Goal: Book appointment/travel/reservation

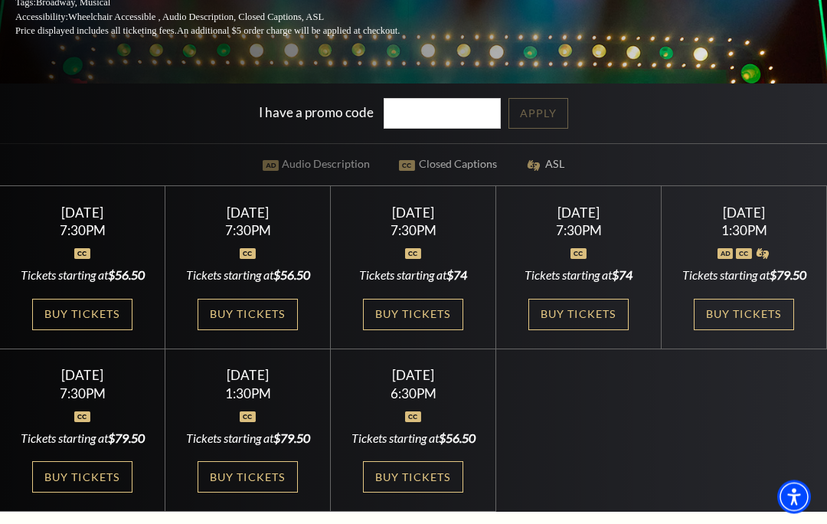
scroll to position [320, 0]
click at [103, 330] on link "Buy Tickets" at bounding box center [82, 314] width 100 height 31
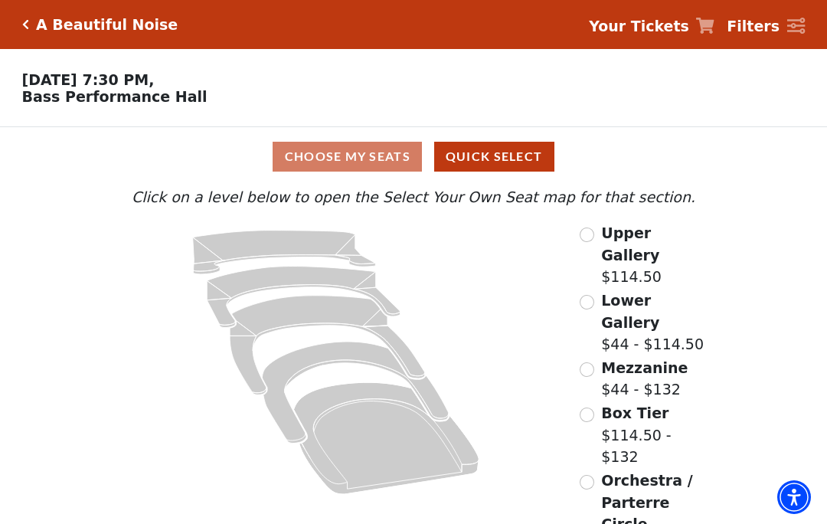
click at [602, 359] on span "Mezzanine" at bounding box center [644, 367] width 86 height 17
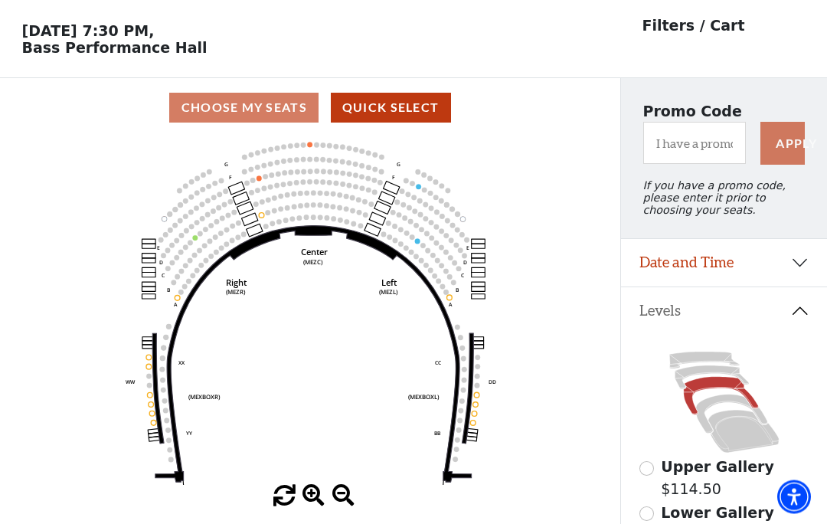
scroll to position [71, 0]
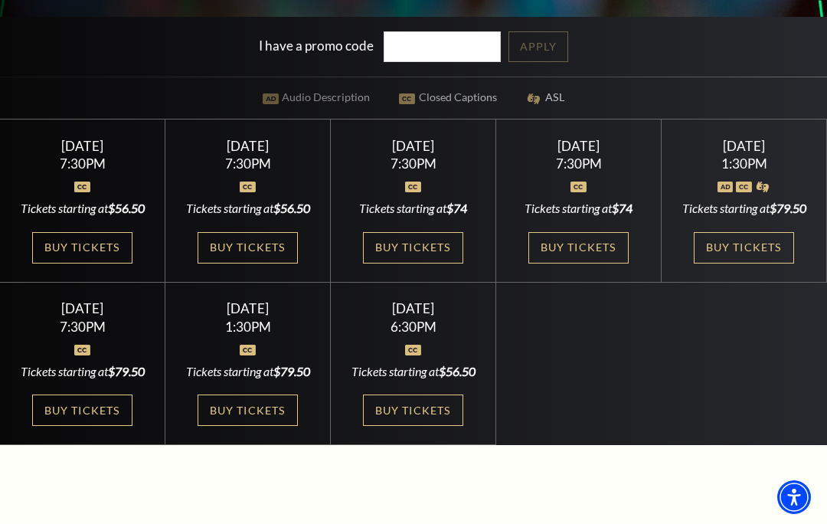
click at [278, 263] on link "Buy Tickets" at bounding box center [247, 247] width 100 height 31
click at [273, 282] on div "Wednesday October 29 7:30PM Tickets starting at $56.50 Buy Tickets" at bounding box center [247, 200] width 165 height 163
click at [256, 263] on link "Buy Tickets" at bounding box center [247, 247] width 100 height 31
click at [233, 263] on link "Buy Tickets" at bounding box center [247, 247] width 100 height 31
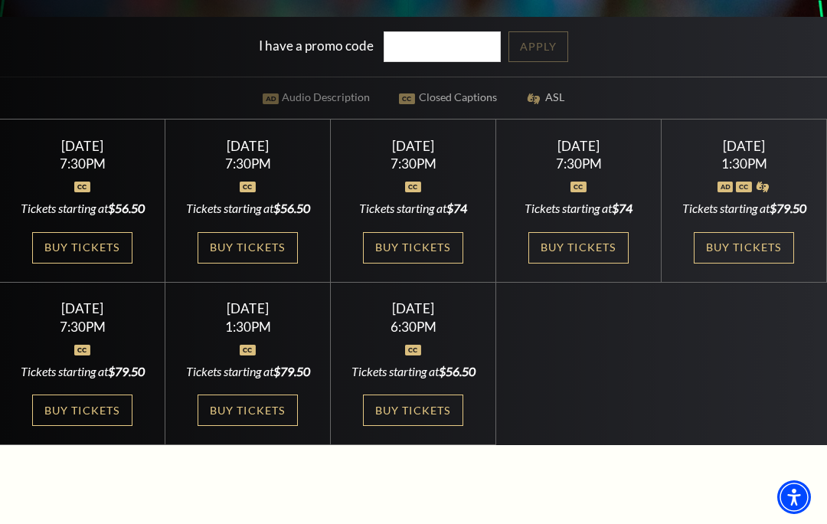
click at [240, 263] on link "Buy Tickets" at bounding box center [247, 247] width 100 height 31
click at [239, 263] on link "Buy Tickets" at bounding box center [247, 247] width 100 height 31
click at [93, 263] on link "Buy Tickets" at bounding box center [82, 247] width 100 height 31
click at [80, 263] on link "Buy Tickets" at bounding box center [82, 247] width 100 height 31
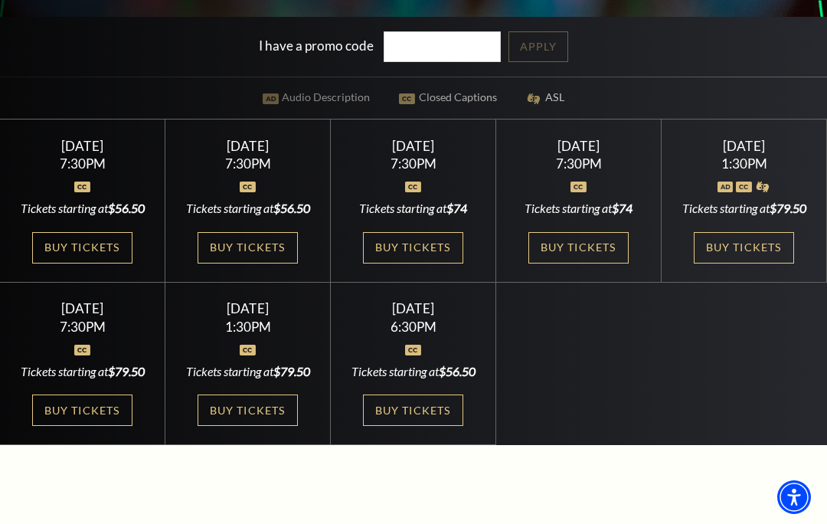
click at [92, 263] on link "Buy Tickets" at bounding box center [82, 247] width 100 height 31
click at [75, 263] on link "Buy Tickets" at bounding box center [82, 247] width 100 height 31
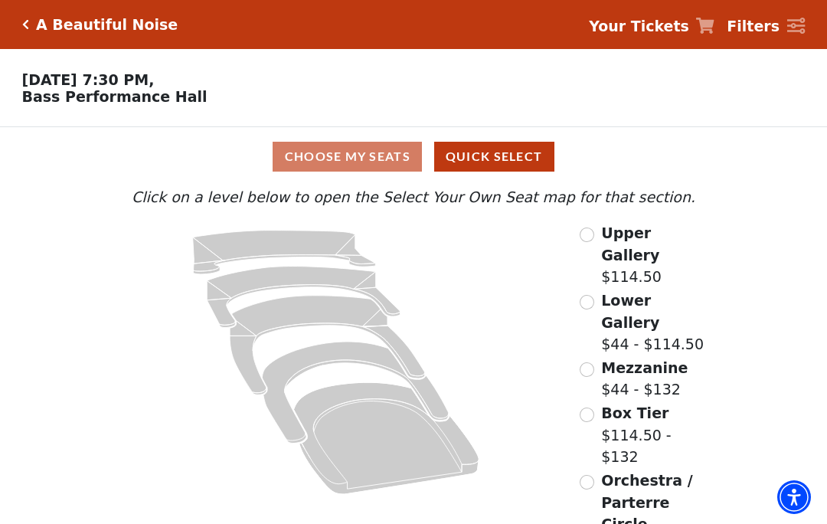
click at [585, 475] on input "Orchestra / Parterre Circle$44 - $132\a" at bounding box center [586, 482] width 15 height 15
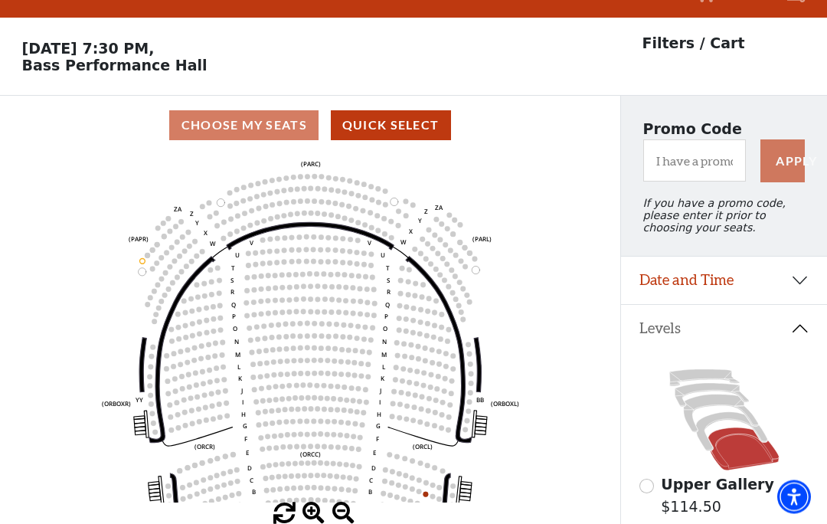
scroll to position [71, 0]
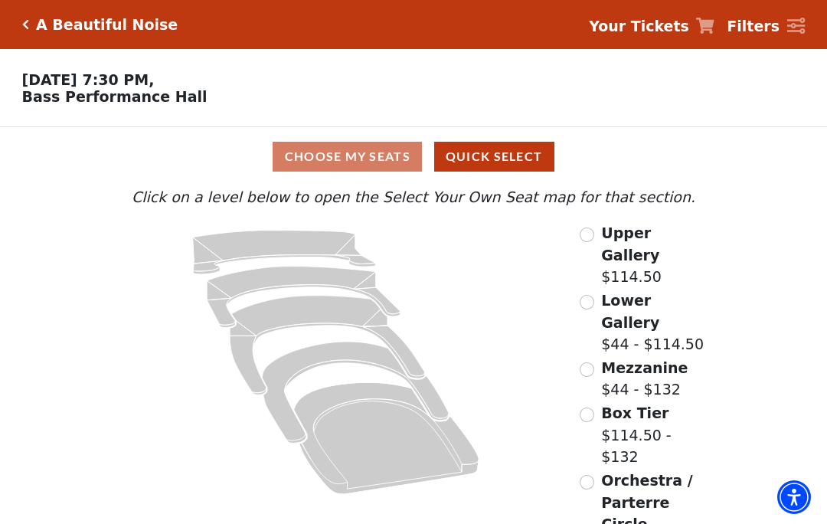
click at [596, 289] on div "Lower Gallery $44 - $114.50" at bounding box center [645, 322] width 133 height 66
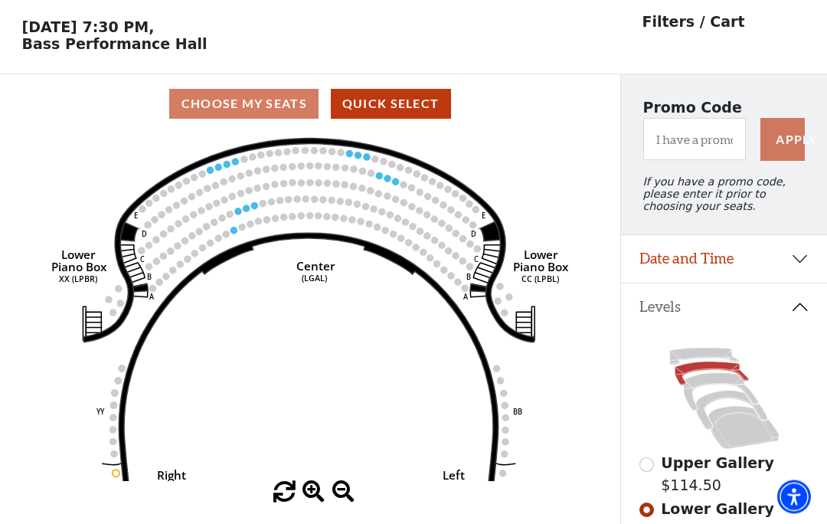
scroll to position [71, 0]
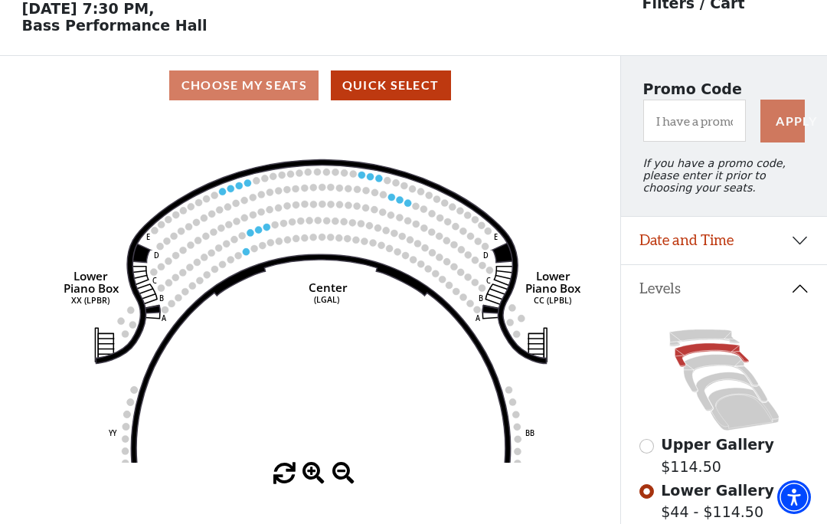
click at [265, 230] on circle at bounding box center [266, 226] width 7 height 7
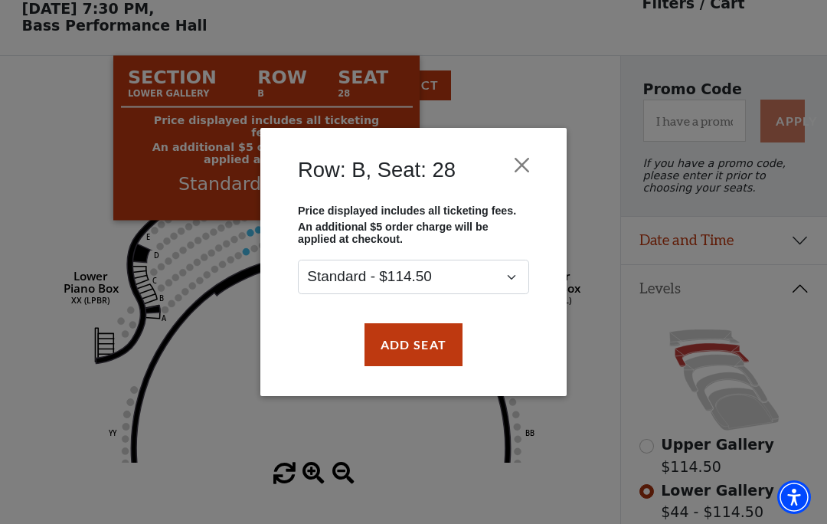
click at [406, 350] on button "Add Seat" at bounding box center [413, 344] width 98 height 43
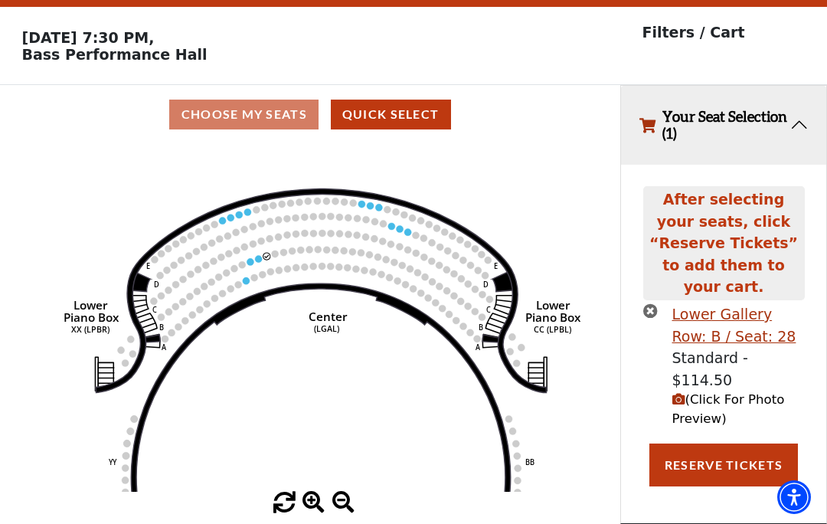
click at [258, 255] on circle at bounding box center [258, 258] width 7 height 7
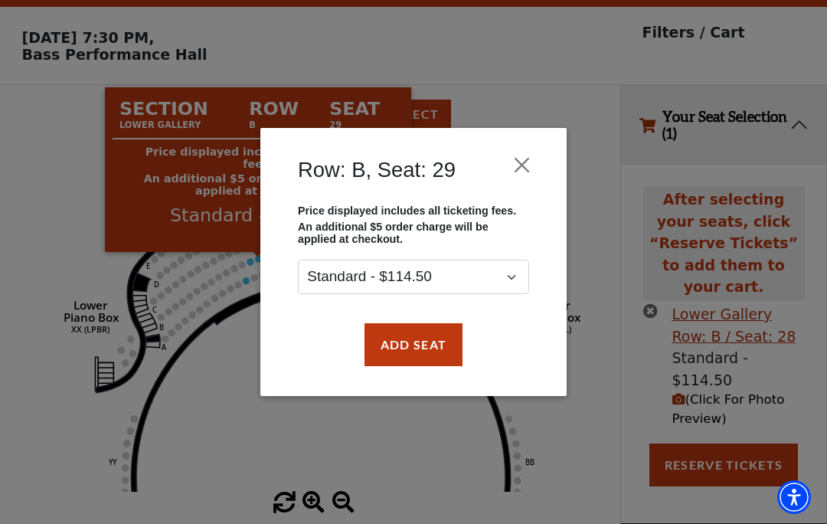
click at [398, 352] on button "Add Seat" at bounding box center [413, 344] width 98 height 43
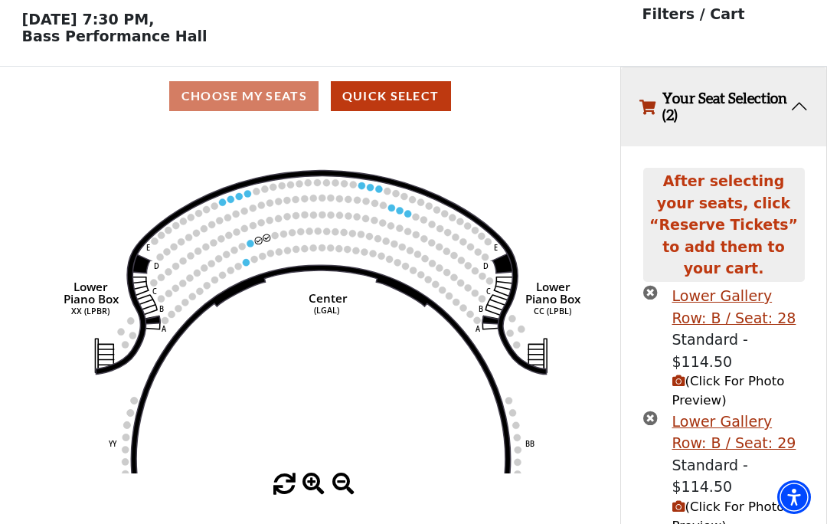
scroll to position [60, 0]
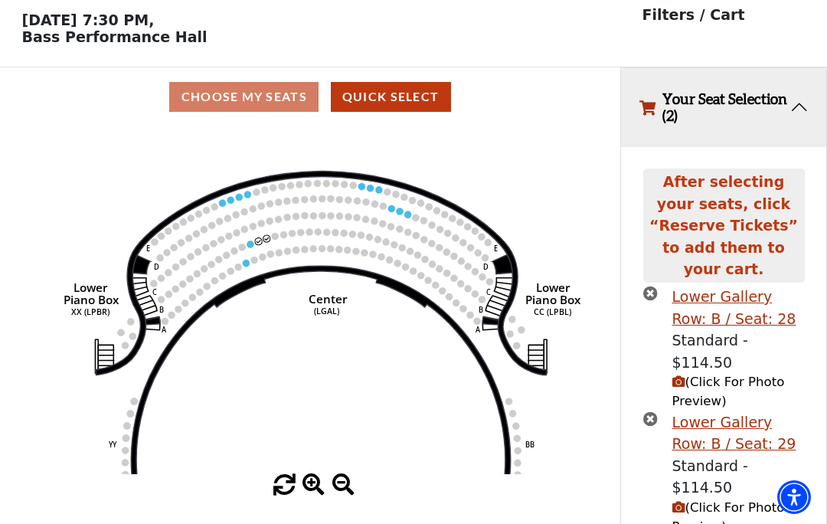
click at [720, 498] on button "(Click For Photo Preview)" at bounding box center [738, 517] width 132 height 38
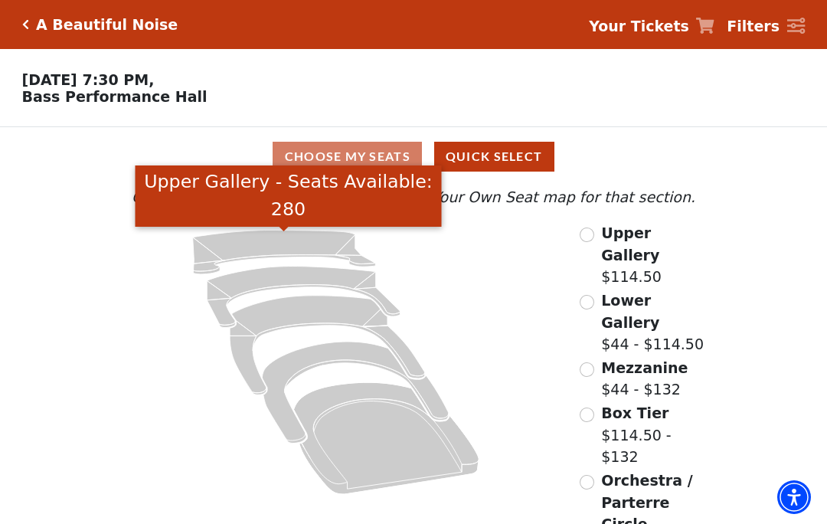
click at [243, 245] on icon "Upper Gallery - Seats Available: 280" at bounding box center [284, 252] width 183 height 44
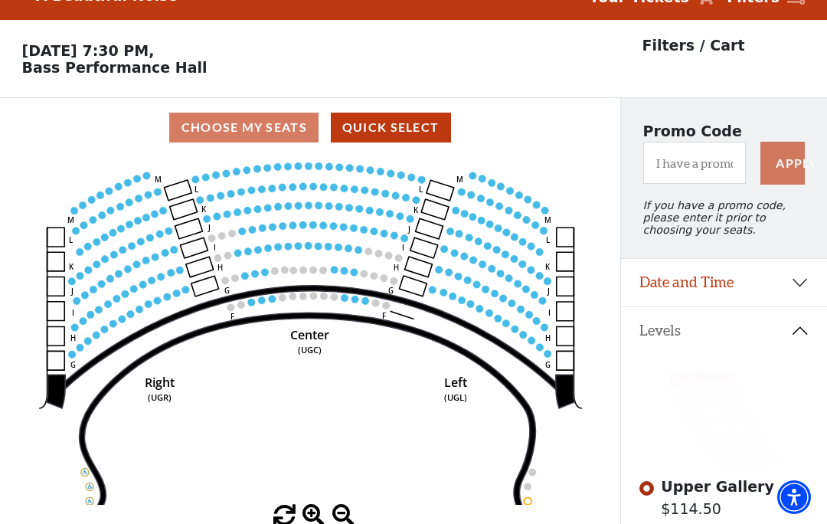
scroll to position [71, 0]
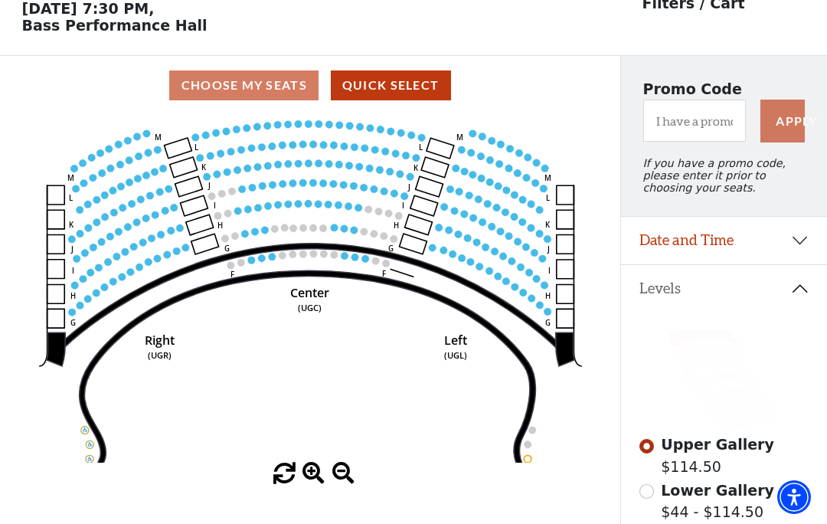
click at [344, 258] on circle at bounding box center [345, 256] width 8 height 8
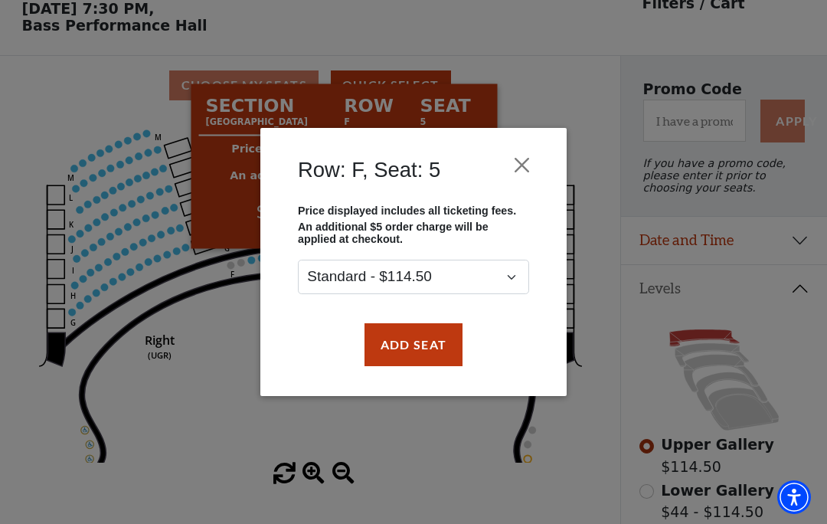
click at [406, 350] on button "Add Seat" at bounding box center [413, 344] width 98 height 43
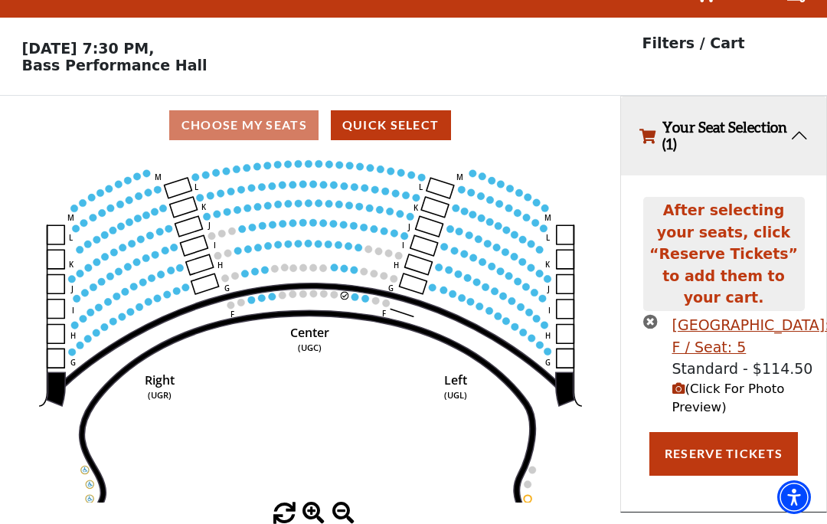
click at [706, 381] on span "(Click For Photo Preview)" at bounding box center [728, 398] width 113 height 34
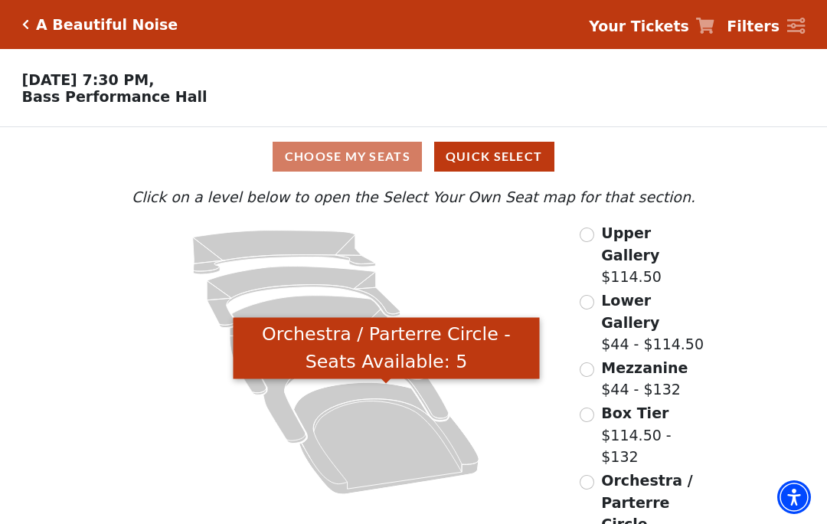
click at [374, 434] on icon "Orchestra / Parterre Circle - Seats Available: 5" at bounding box center [386, 438] width 185 height 112
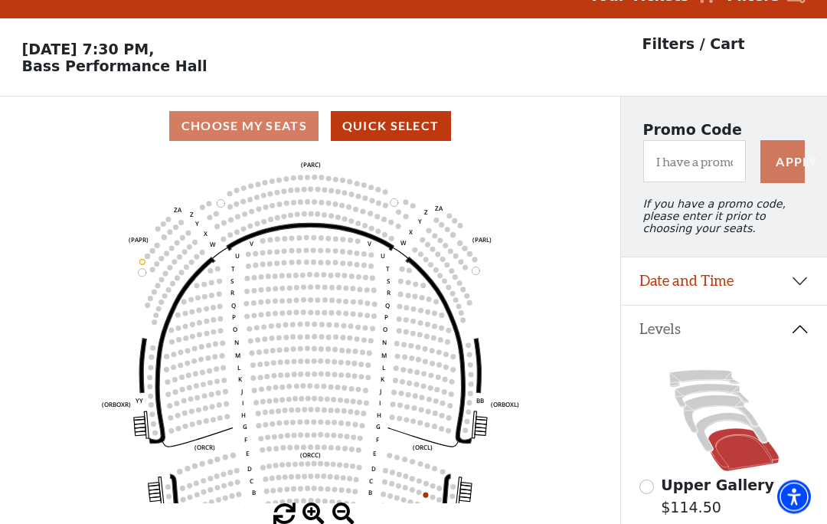
scroll to position [71, 0]
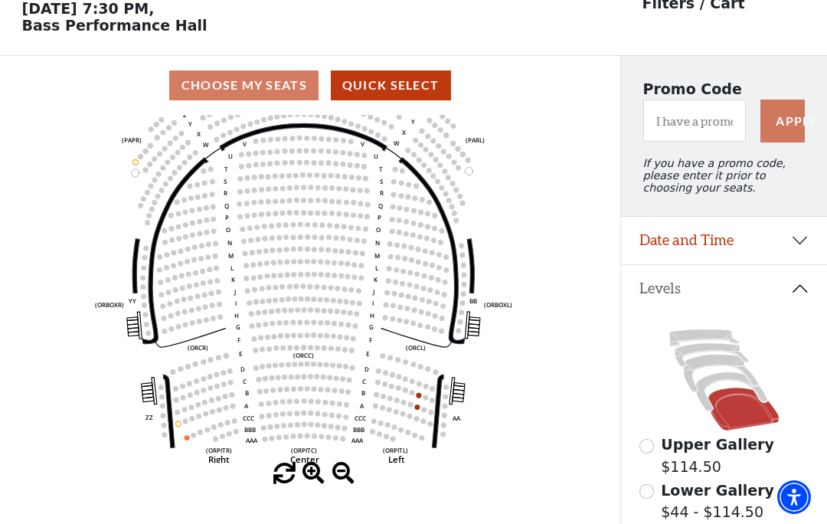
click at [412, 406] on circle at bounding box center [409, 403] width 5 height 5
click at [417, 409] on circle at bounding box center [416, 406] width 5 height 5
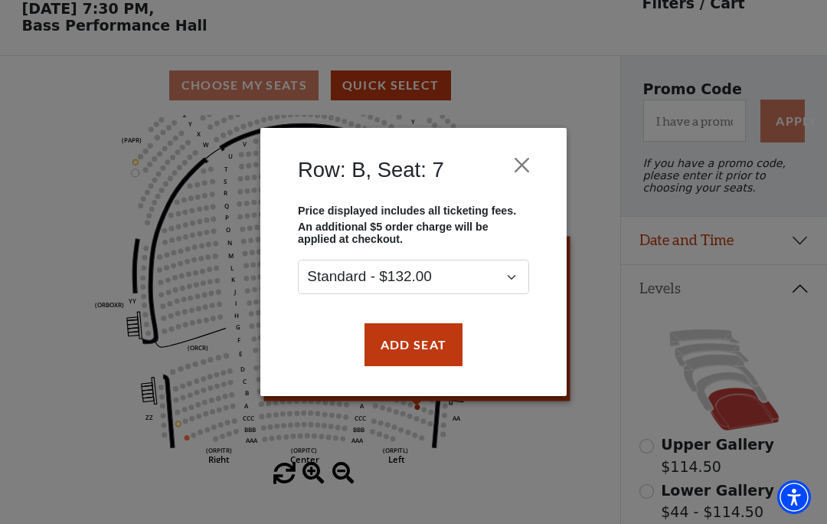
click at [403, 334] on button "Add Seat" at bounding box center [413, 344] width 98 height 43
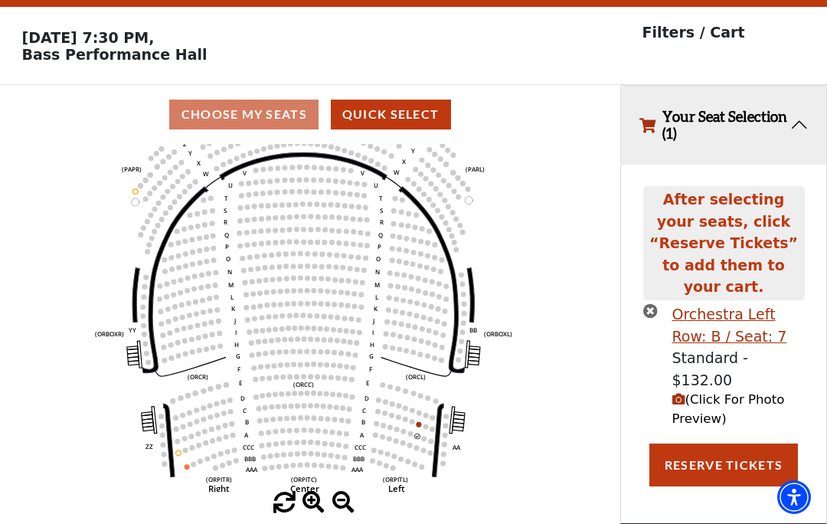
click at [708, 392] on span "(Click For Photo Preview)" at bounding box center [728, 409] width 113 height 34
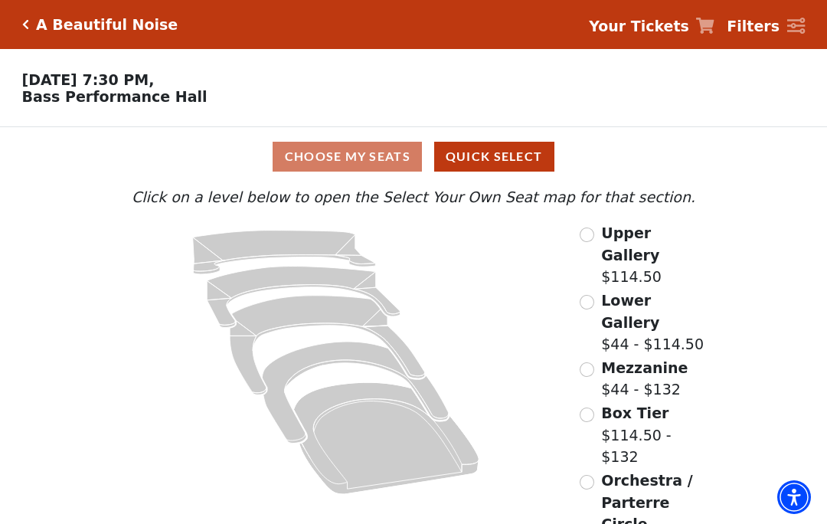
click at [588, 407] on input "Box Tier$114.50 - $132\a" at bounding box center [586, 414] width 15 height 15
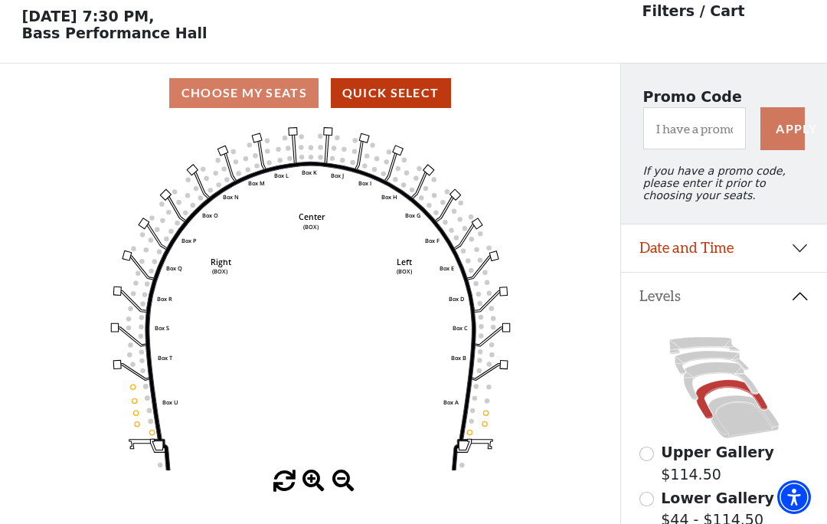
scroll to position [71, 0]
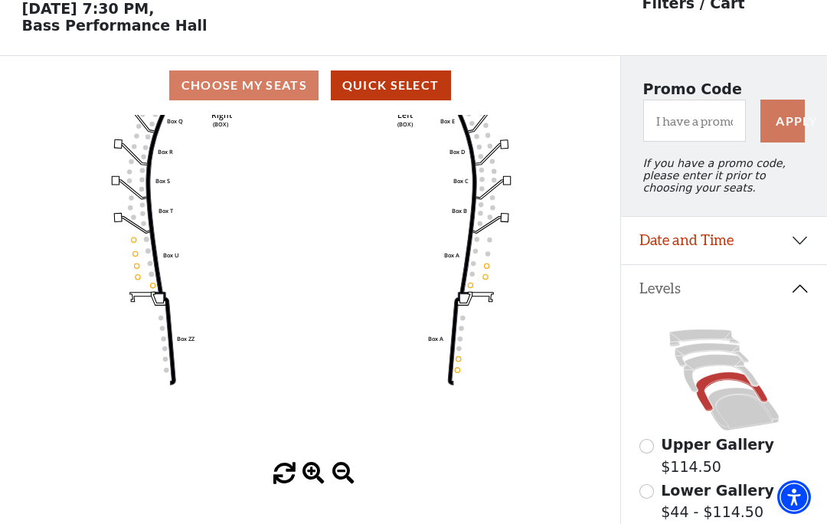
click at [128, 233] on icon "Left (BOX) Right (BOX) Center (BOX) Box ZZ Box U Box T Box S Box R Box Q Box P …" at bounding box center [310, 288] width 558 height 347
click at [133, 242] on circle at bounding box center [133, 239] width 5 height 5
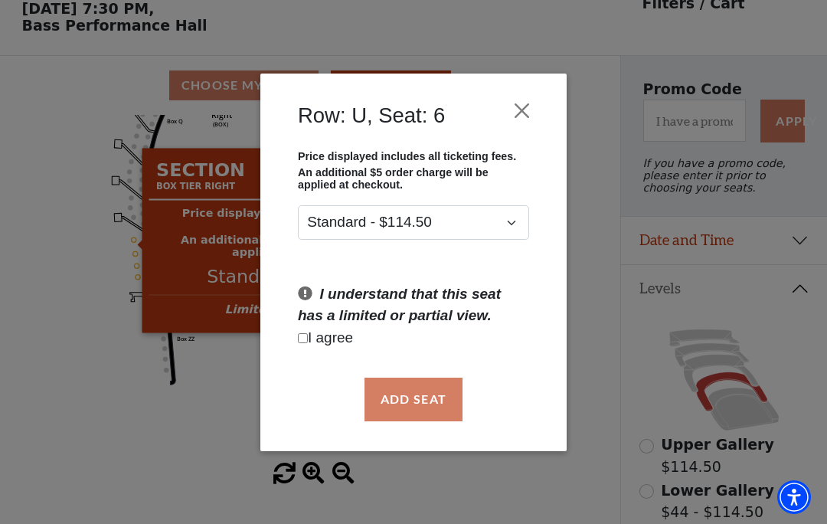
click at [398, 405] on div "Add Seat" at bounding box center [413, 399] width 260 height 72
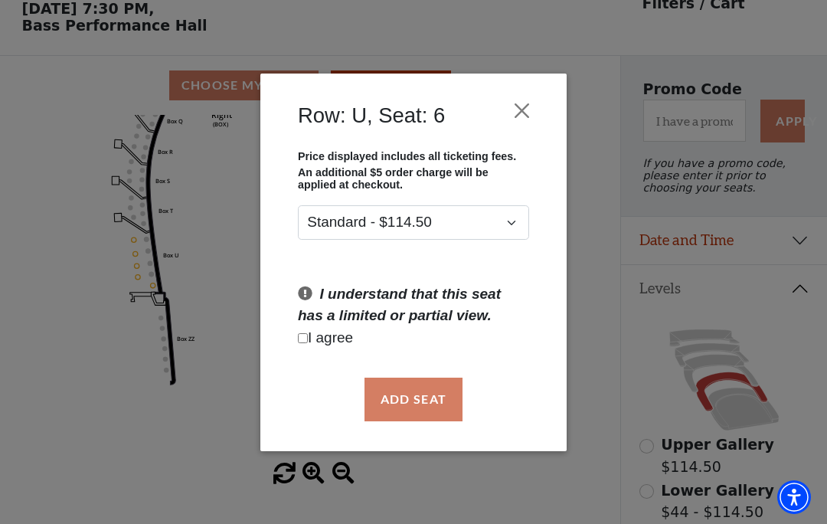
click at [308, 343] on input "Checkbox field" at bounding box center [303, 338] width 10 height 10
checkbox input "true"
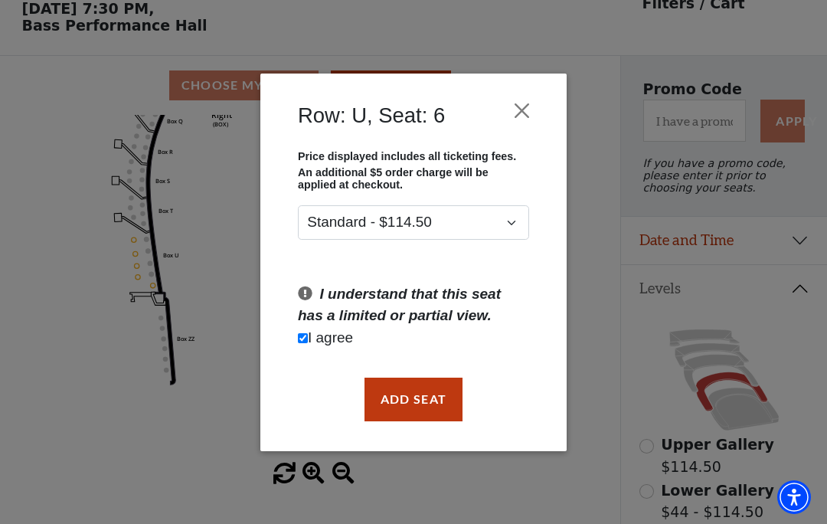
click at [402, 406] on button "Add Seat" at bounding box center [413, 398] width 98 height 43
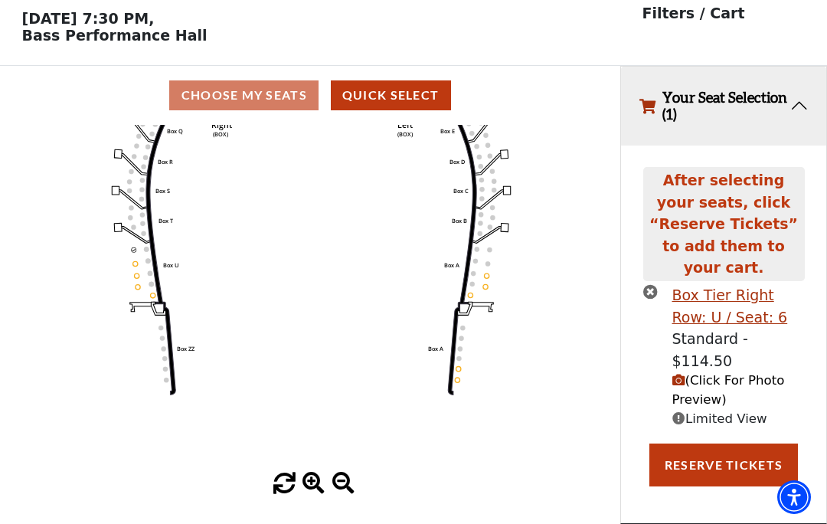
click at [706, 284] on div "Box Tier Right Row: U / Seat: 6" at bounding box center [738, 306] width 132 height 44
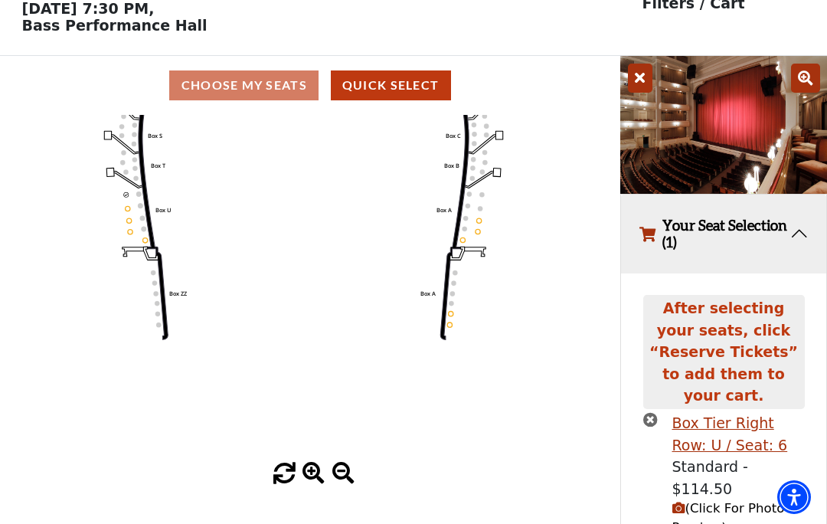
click at [712, 501] on span "(Click For Photo Preview)" at bounding box center [728, 518] width 113 height 34
click at [740, 499] on button "(Click For Photo Preview)" at bounding box center [738, 518] width 132 height 38
click at [702, 501] on span "(Click For Photo Preview)" at bounding box center [728, 518] width 113 height 34
click at [675, 501] on icon "(Click For Photo Preview)" at bounding box center [678, 507] width 13 height 13
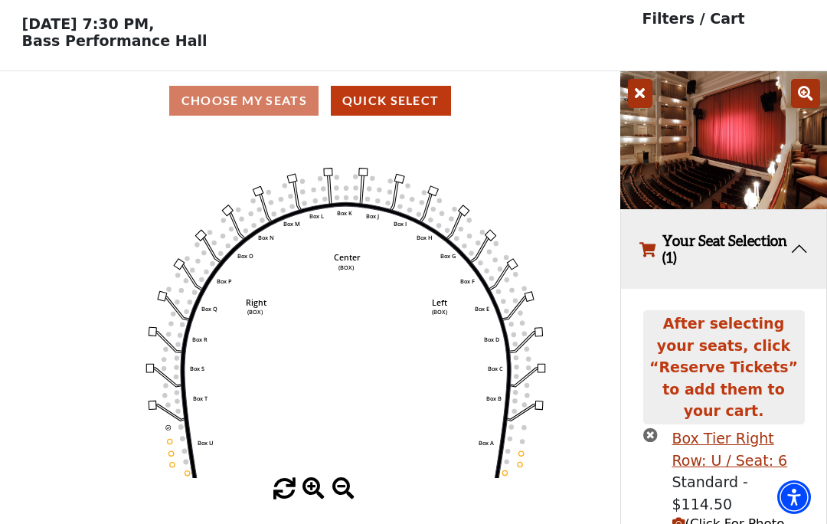
scroll to position [0, 0]
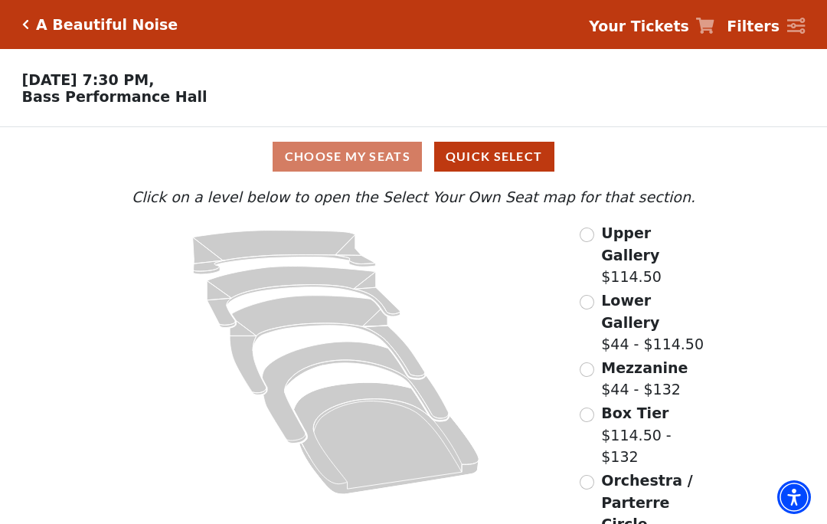
click at [582, 362] on input "Mezzanine$44 - $132\a" at bounding box center [586, 369] width 15 height 15
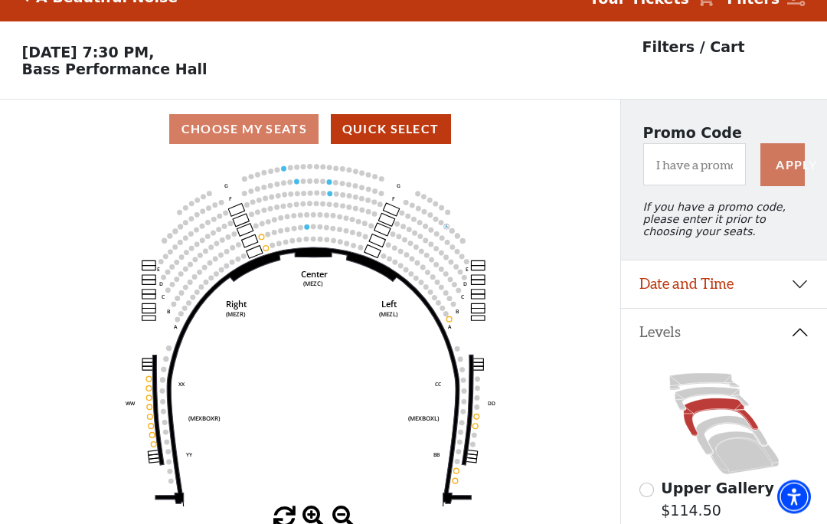
scroll to position [71, 0]
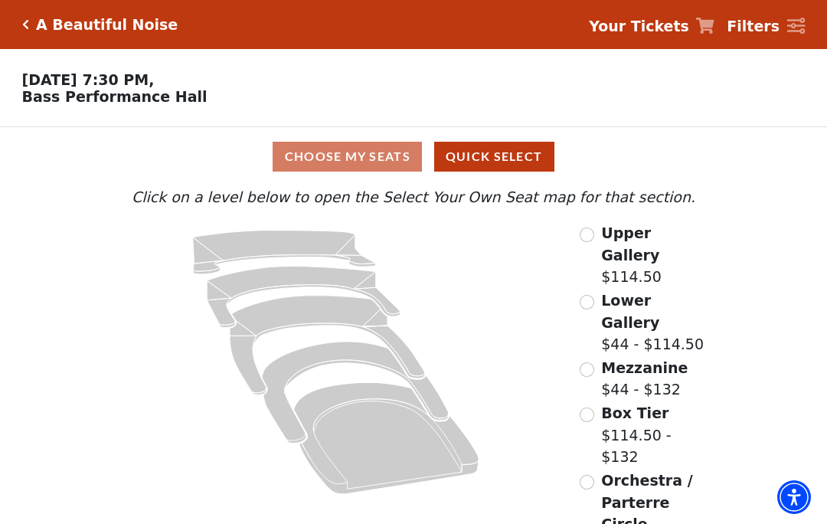
click at [581, 475] on input "Orchestra / Parterre Circle$44 - $132\a" at bounding box center [586, 482] width 15 height 15
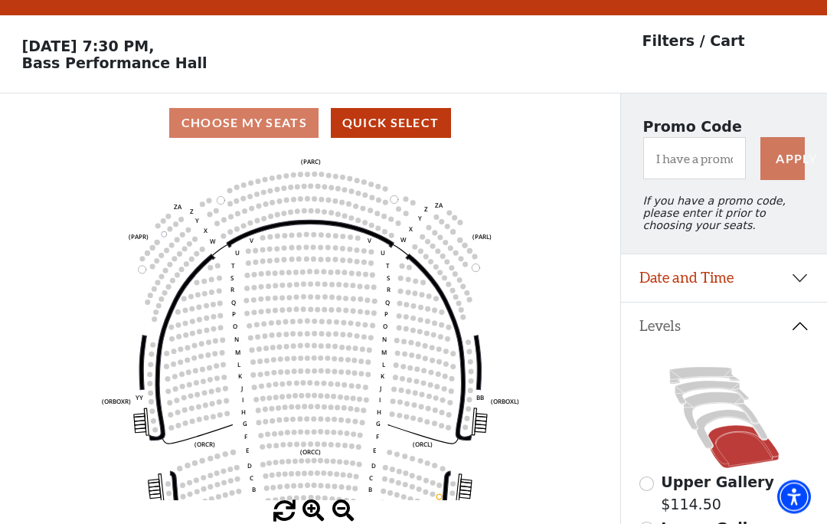
scroll to position [71, 0]
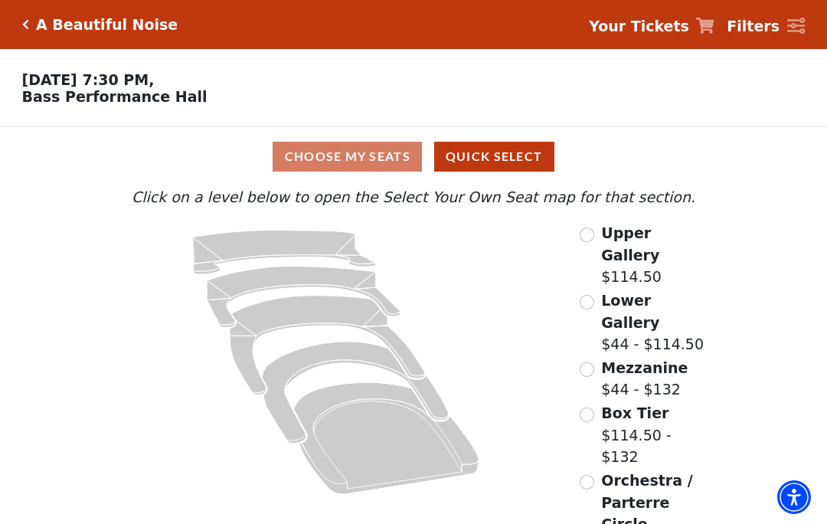
click at [586, 407] on input "Box Tier$114.50 - $132\a" at bounding box center [586, 414] width 15 height 15
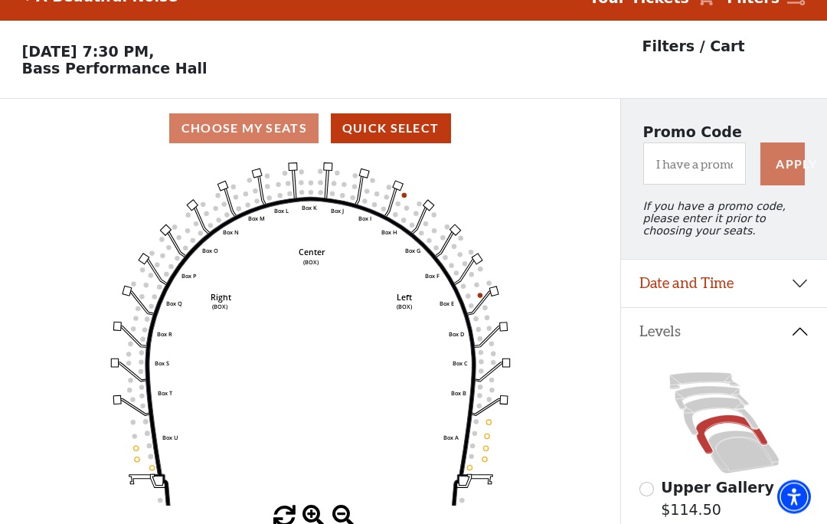
scroll to position [71, 0]
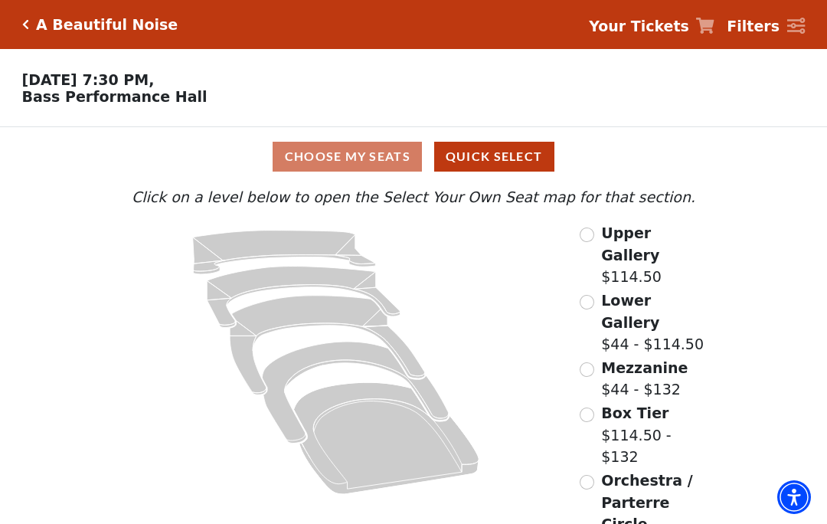
click at [584, 362] on input "Mezzanine$44 - $132\a" at bounding box center [586, 369] width 15 height 15
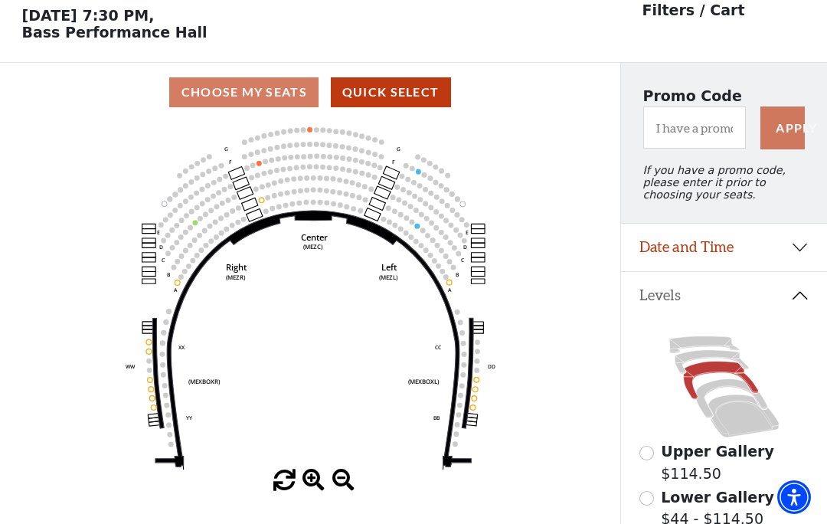
scroll to position [71, 0]
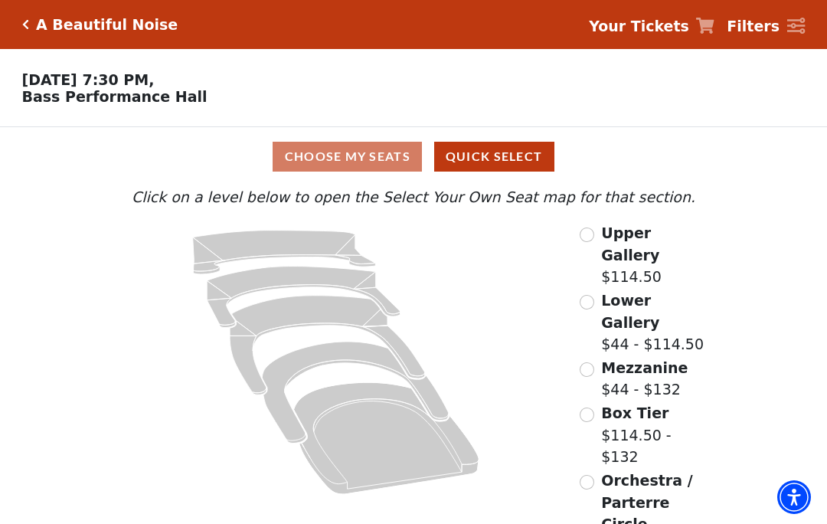
click at [587, 295] on input "Lower Gallery$44 - $114.50\a" at bounding box center [586, 302] width 15 height 15
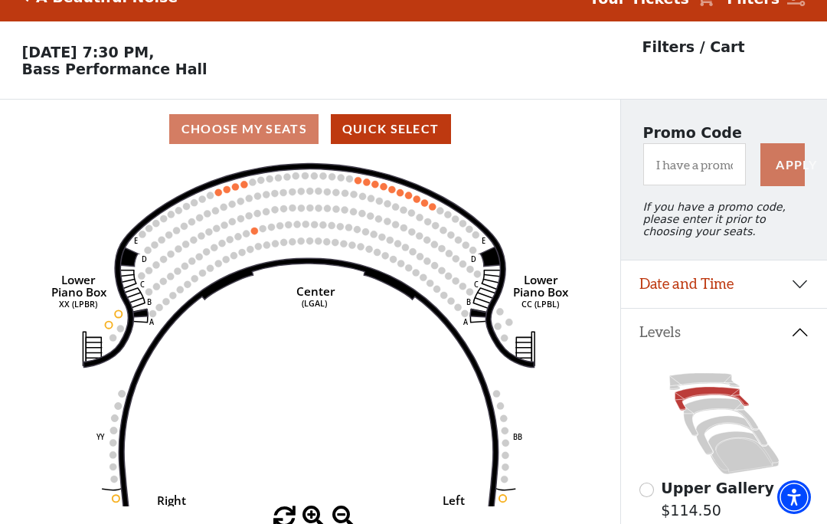
scroll to position [71, 0]
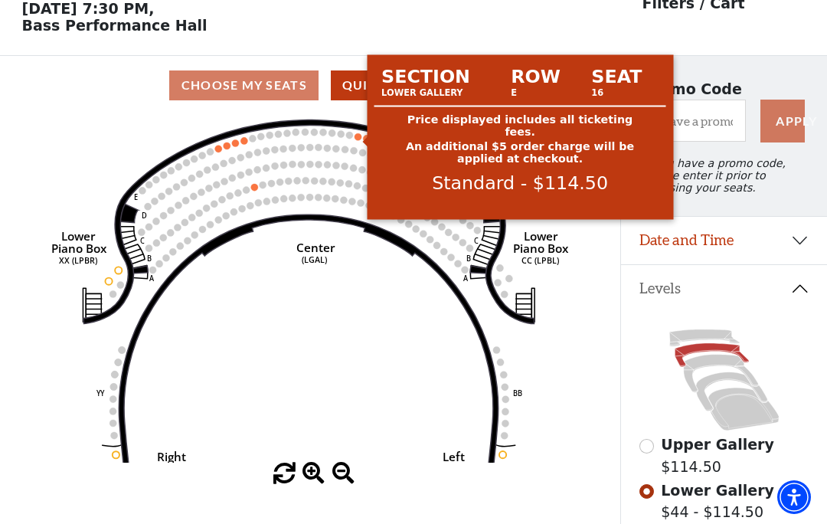
click at [355, 140] on circle at bounding box center [357, 136] width 7 height 7
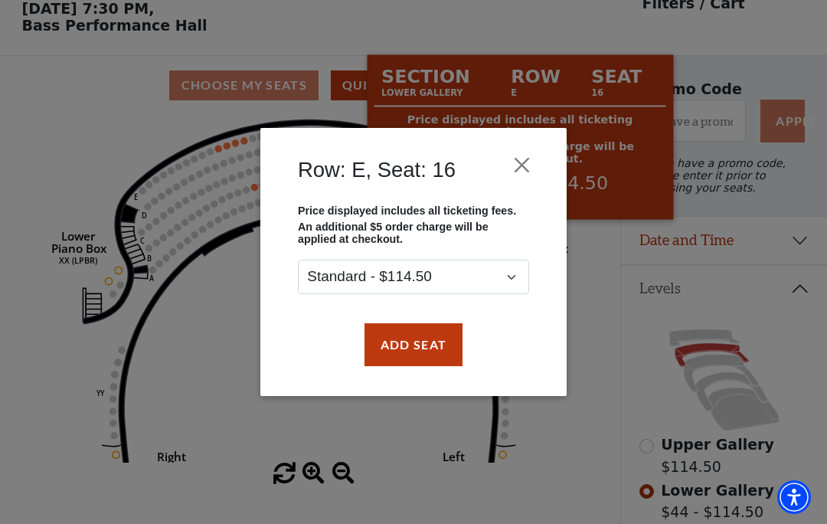
click at [415, 345] on button "Add Seat" at bounding box center [413, 344] width 98 height 43
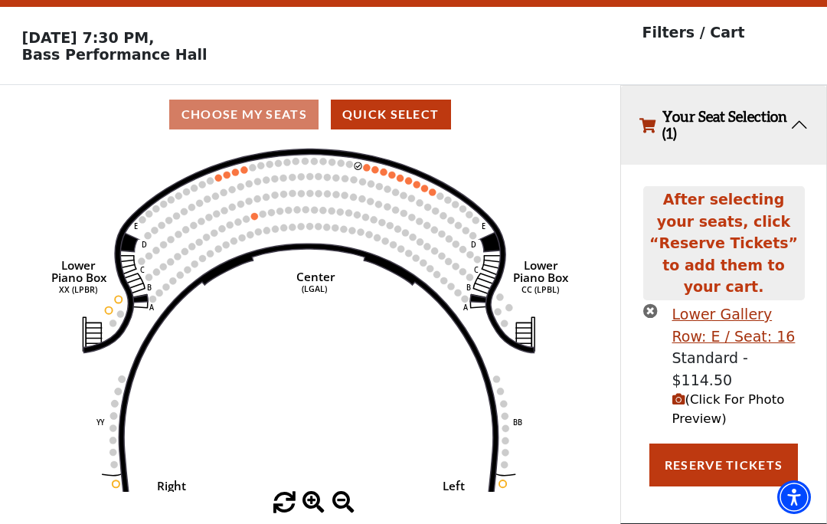
click at [716, 392] on span "(Click For Photo Preview)" at bounding box center [728, 409] width 113 height 34
